Goal: Information Seeking & Learning: Understand process/instructions

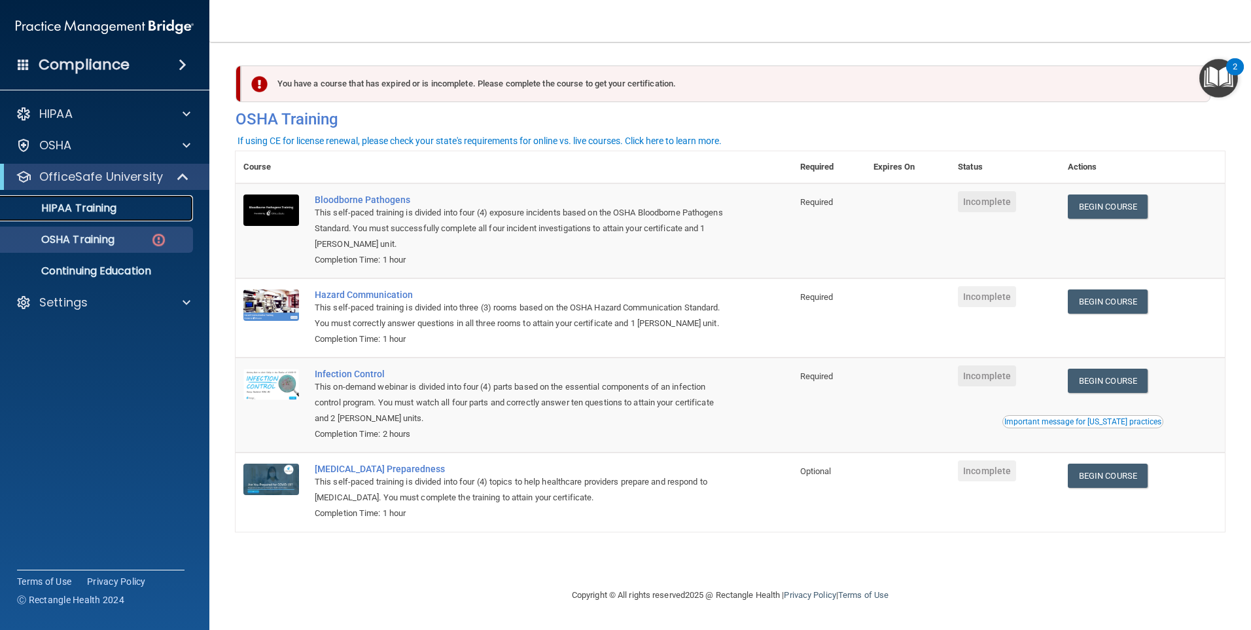
click at [103, 209] on p "HIPAA Training" at bounding box center [63, 208] width 108 height 13
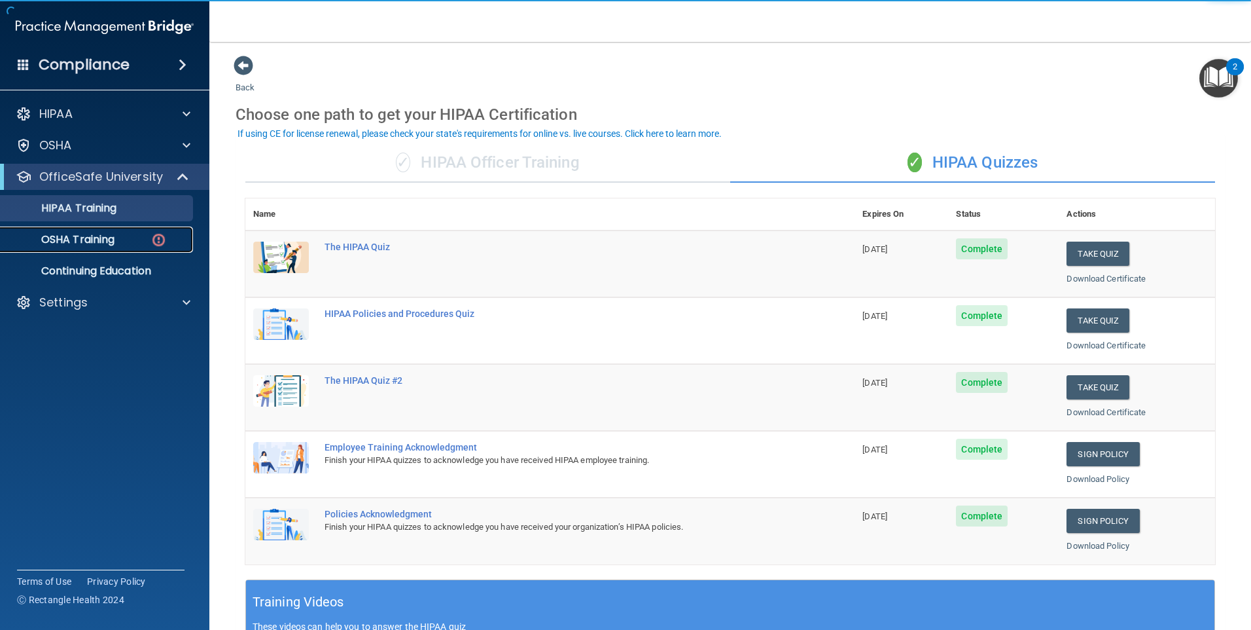
click at [118, 239] on div "OSHA Training" at bounding box center [98, 239] width 179 height 13
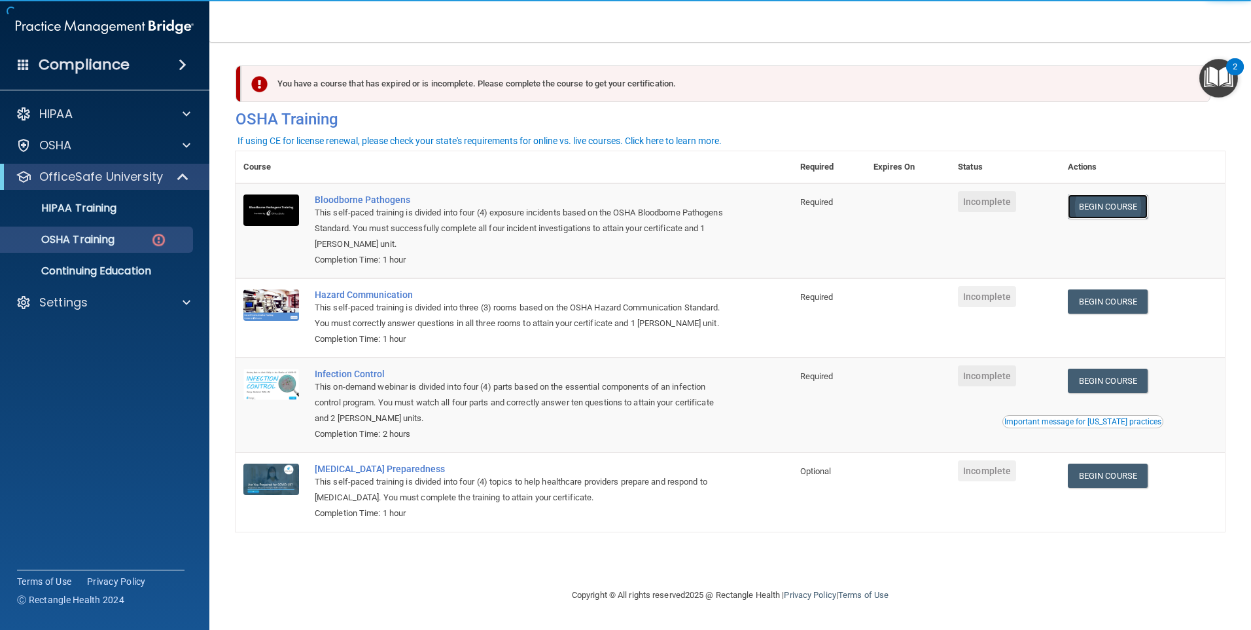
click at [1114, 208] on link "Begin Course" at bounding box center [1108, 206] width 80 height 24
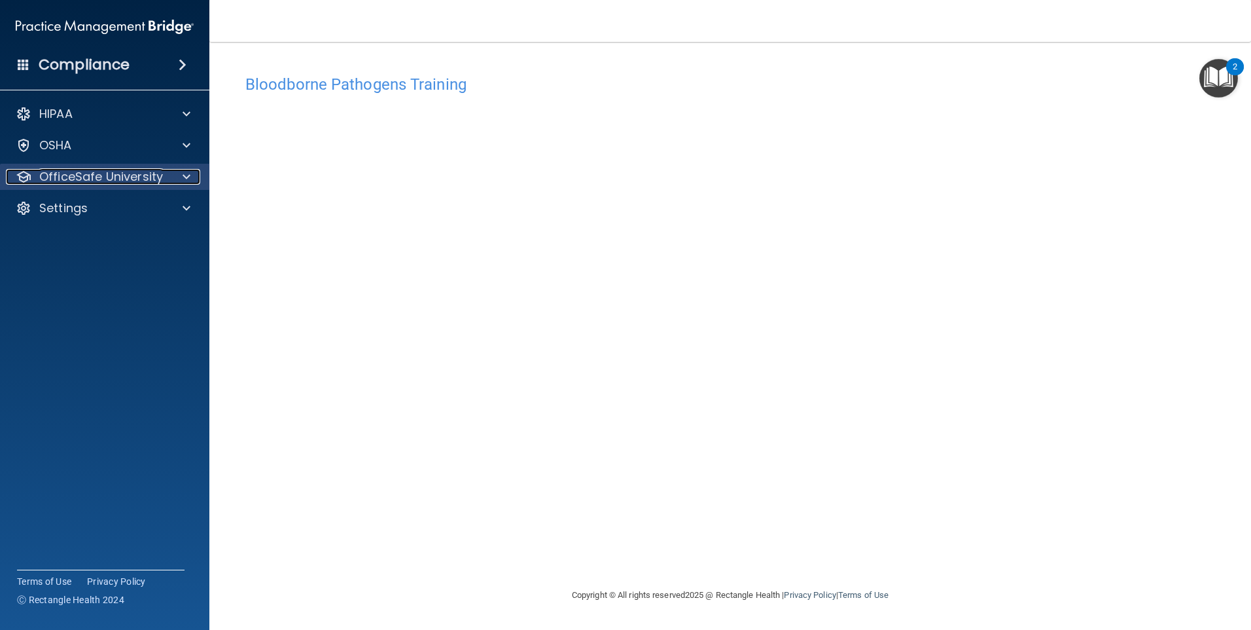
click at [183, 173] on span at bounding box center [187, 177] width 8 height 16
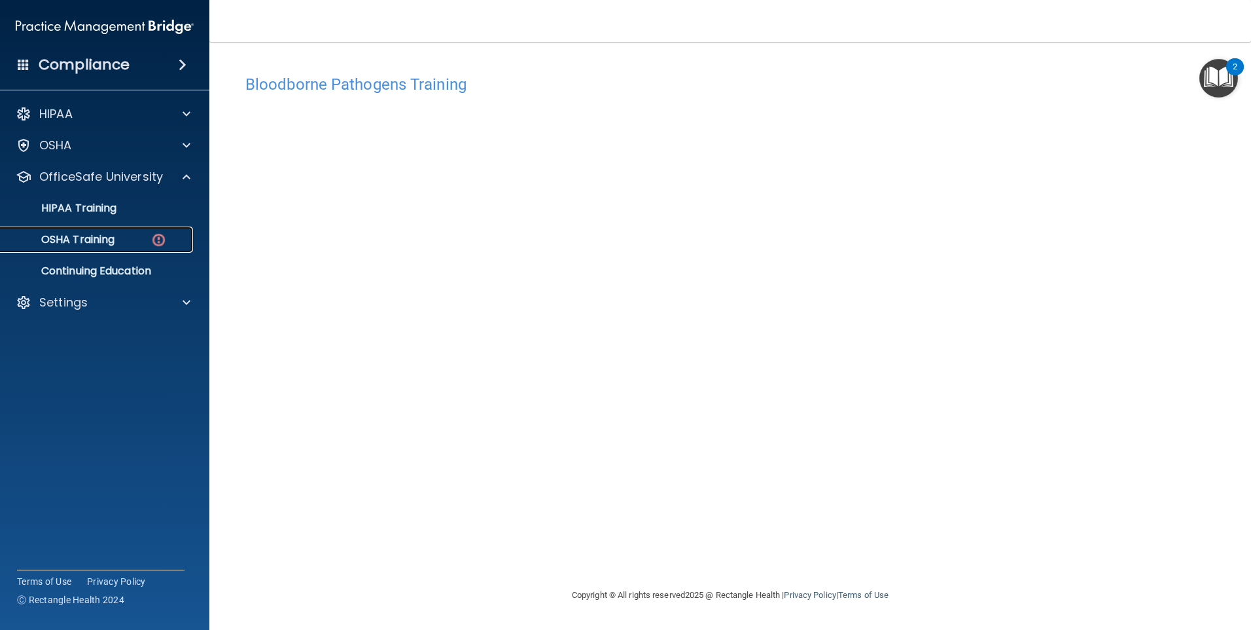
click at [156, 240] on img at bounding box center [159, 240] width 16 height 16
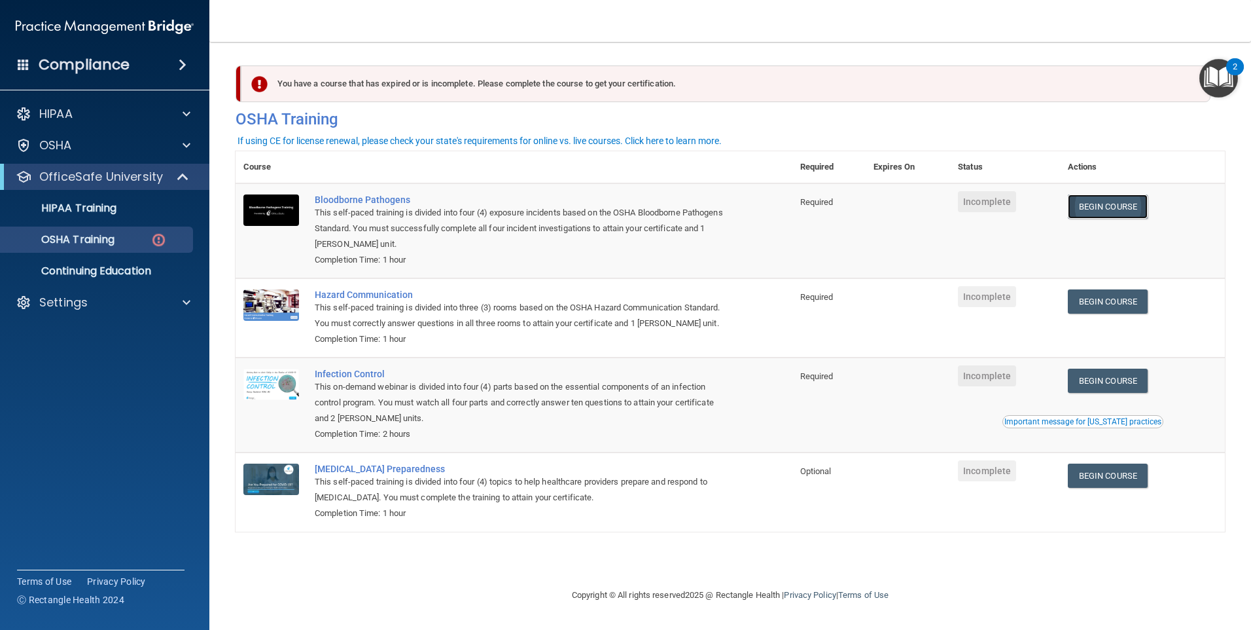
click at [1109, 211] on link "Begin Course" at bounding box center [1108, 206] width 80 height 24
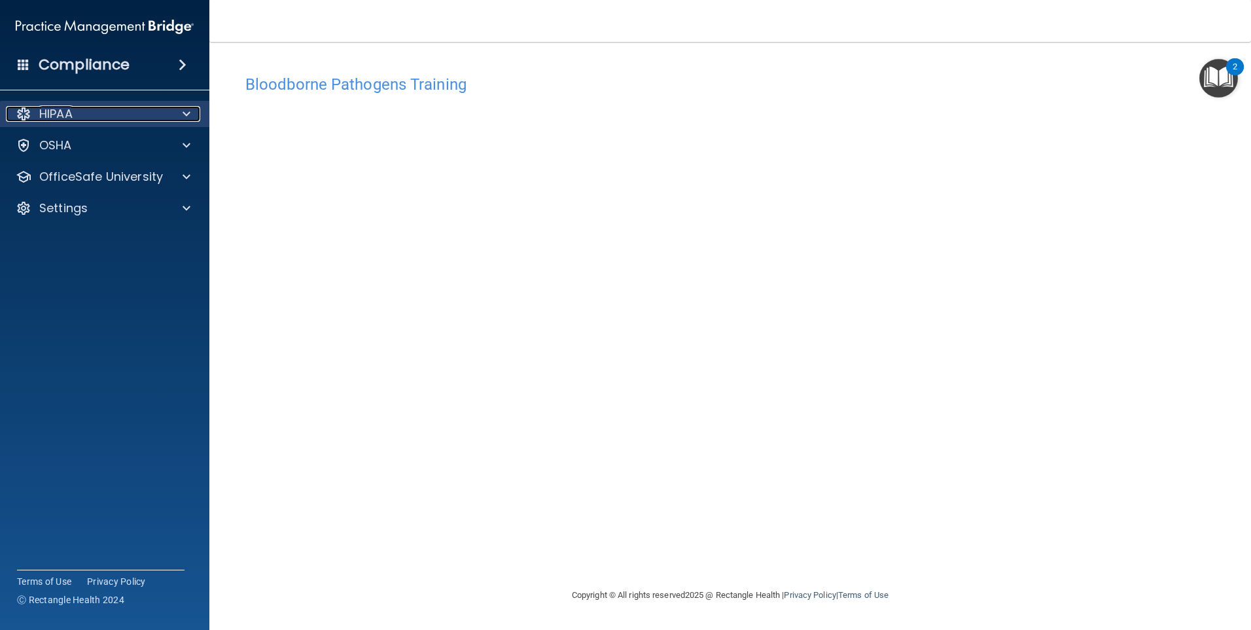
click at [101, 109] on div "HIPAA" at bounding box center [87, 114] width 162 height 16
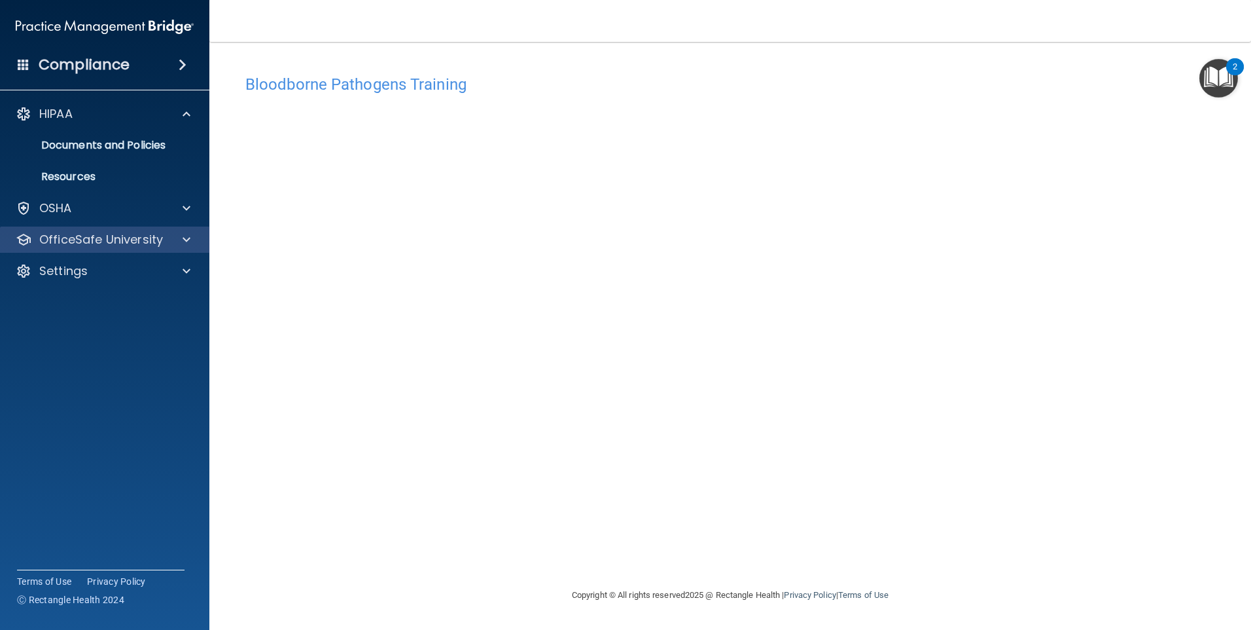
click at [172, 249] on div "OfficeSafe University" at bounding box center [105, 239] width 210 height 26
click at [187, 236] on span at bounding box center [187, 240] width 8 height 16
click at [687, 509] on div "Bloodborne Pathogens Training This course doesn’t expire until . Are you sure y…" at bounding box center [731, 327] width 990 height 519
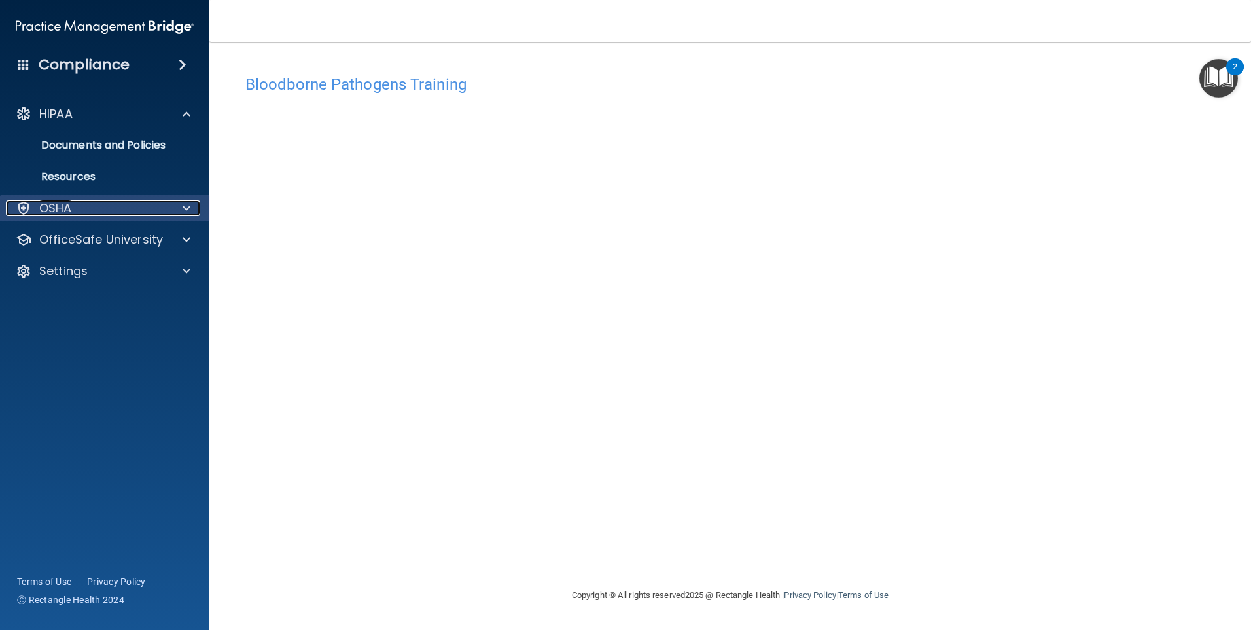
click at [111, 207] on div "OSHA" at bounding box center [87, 208] width 162 height 16
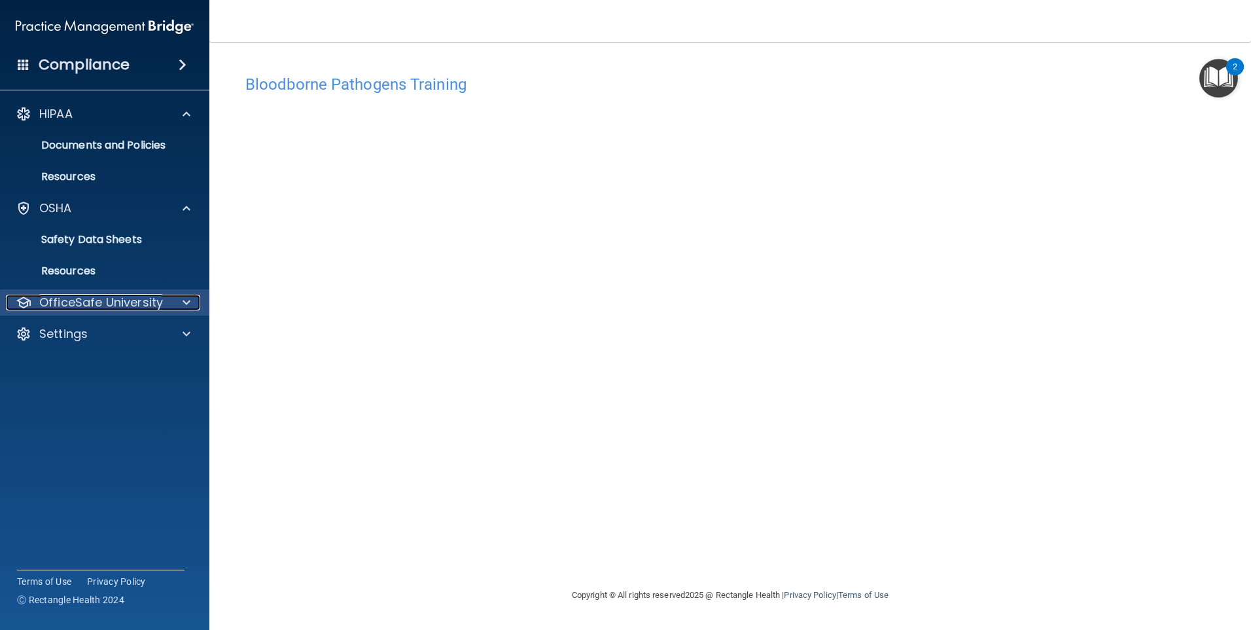
click at [175, 306] on div at bounding box center [184, 303] width 33 height 16
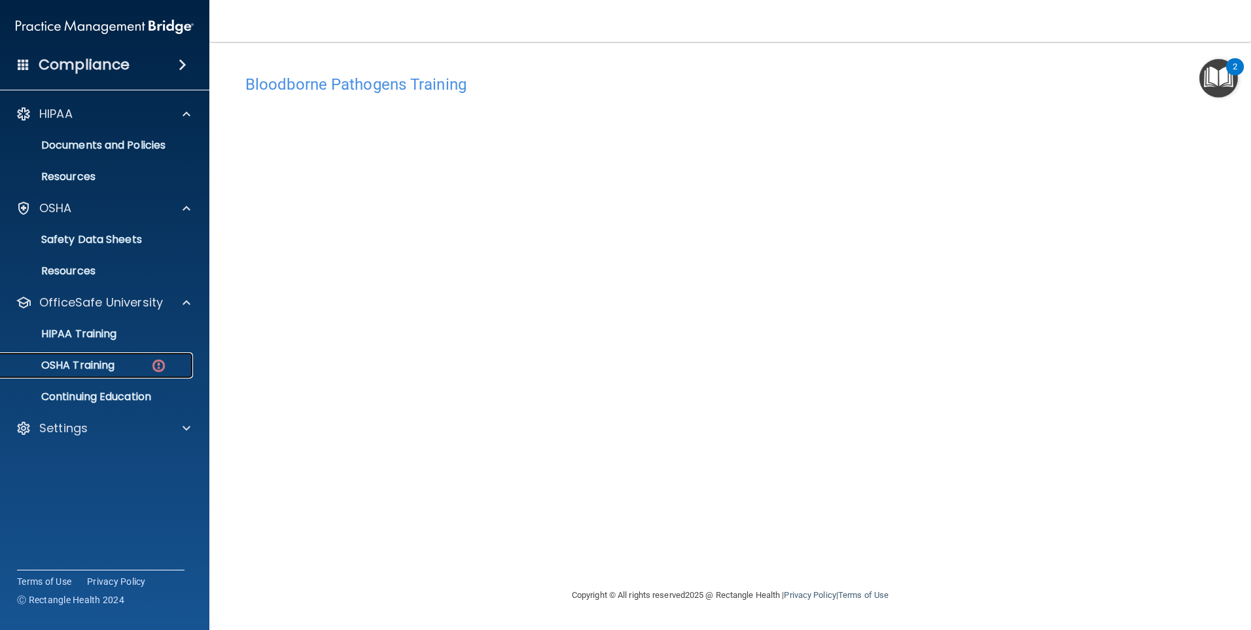
click at [148, 369] on div "OSHA Training" at bounding box center [98, 365] width 179 height 13
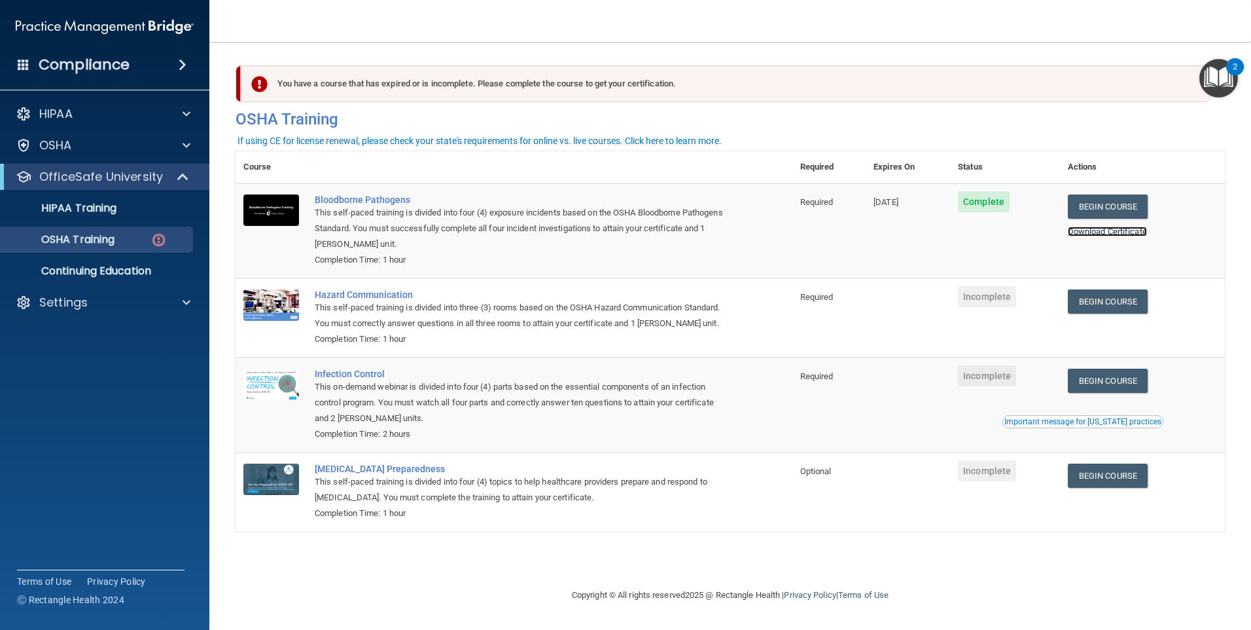
click at [1122, 234] on link "Download Certificate" at bounding box center [1107, 231] width 79 height 10
click at [1133, 309] on link "Begin Course" at bounding box center [1108, 301] width 80 height 24
